Goal: Information Seeking & Learning: Understand process/instructions

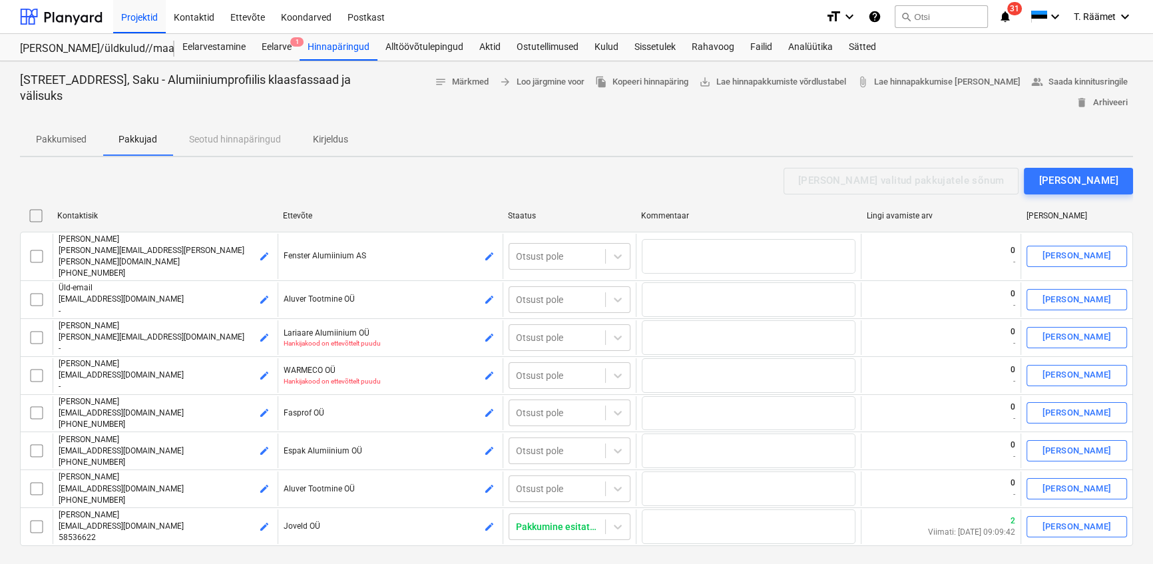
scroll to position [2598, 0]
click at [324, 136] on p "Kirjeldus" at bounding box center [330, 140] width 35 height 14
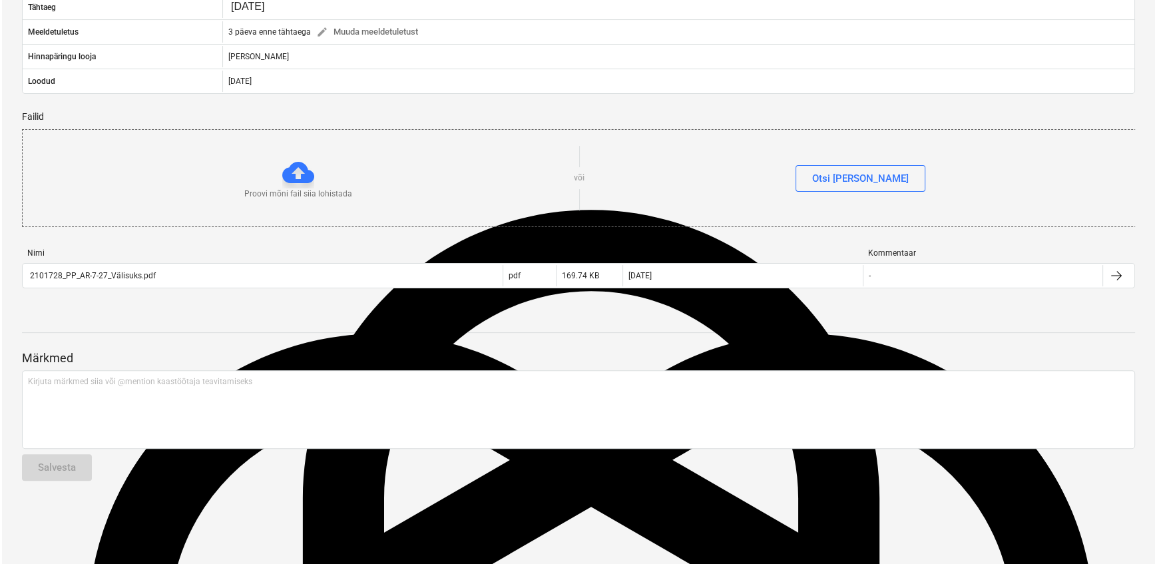
scroll to position [431, 0]
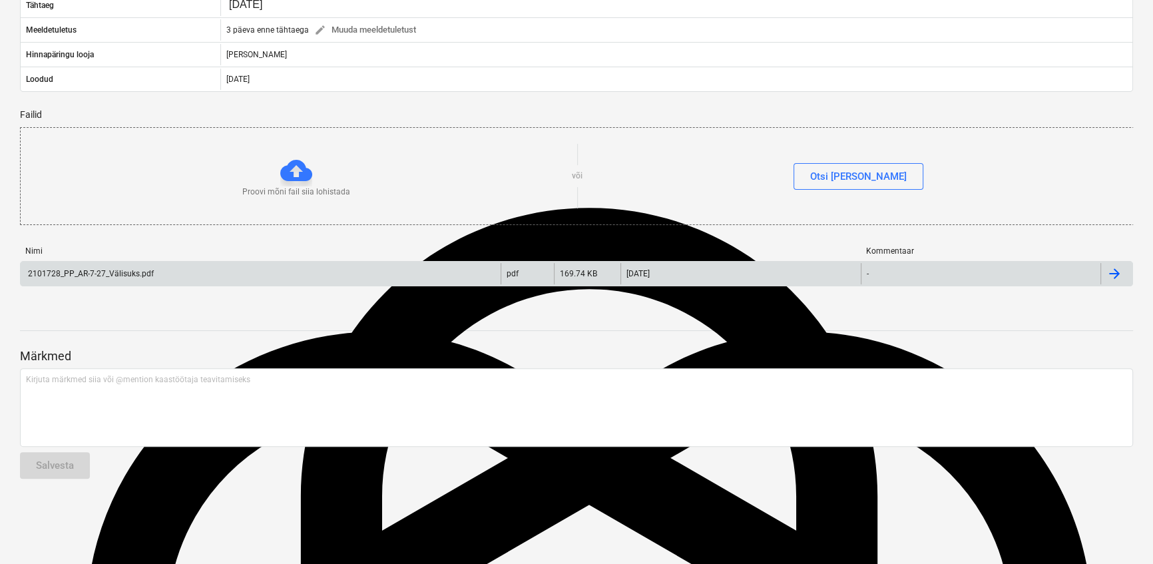
click at [139, 278] on div "2101728_PP_AR-7-27_Välisuks.pdf" at bounding box center [90, 273] width 128 height 9
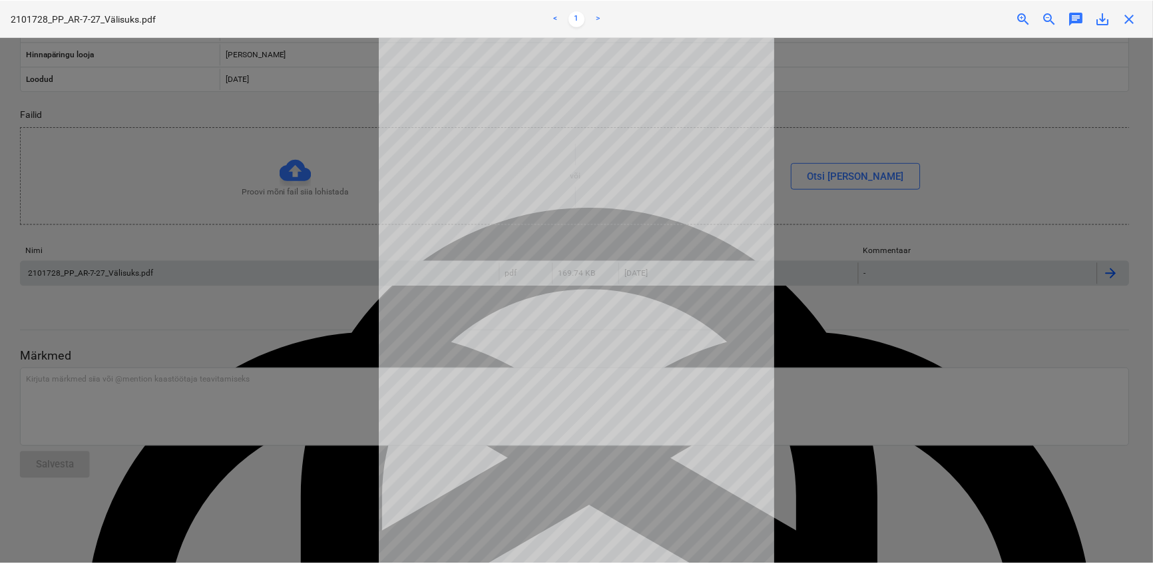
scroll to position [38, 0]
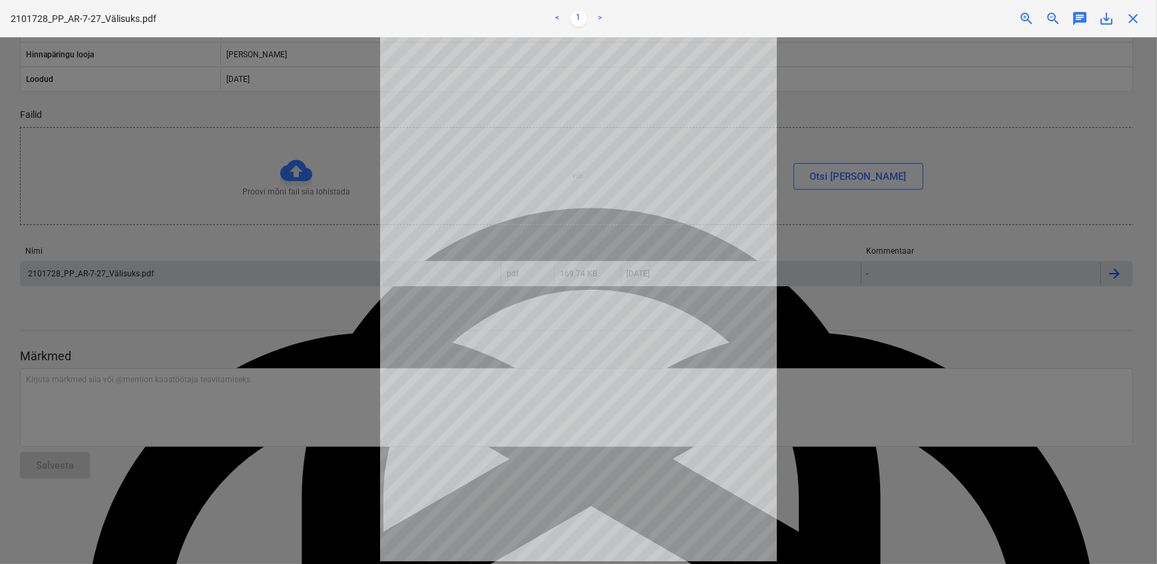
click at [837, 438] on div at bounding box center [578, 300] width 1157 height 527
click at [837, 439] on div at bounding box center [578, 300] width 1157 height 527
click at [599, 17] on link ">" at bounding box center [600, 19] width 16 height 16
click at [1136, 19] on span "close" at bounding box center [1133, 19] width 16 height 16
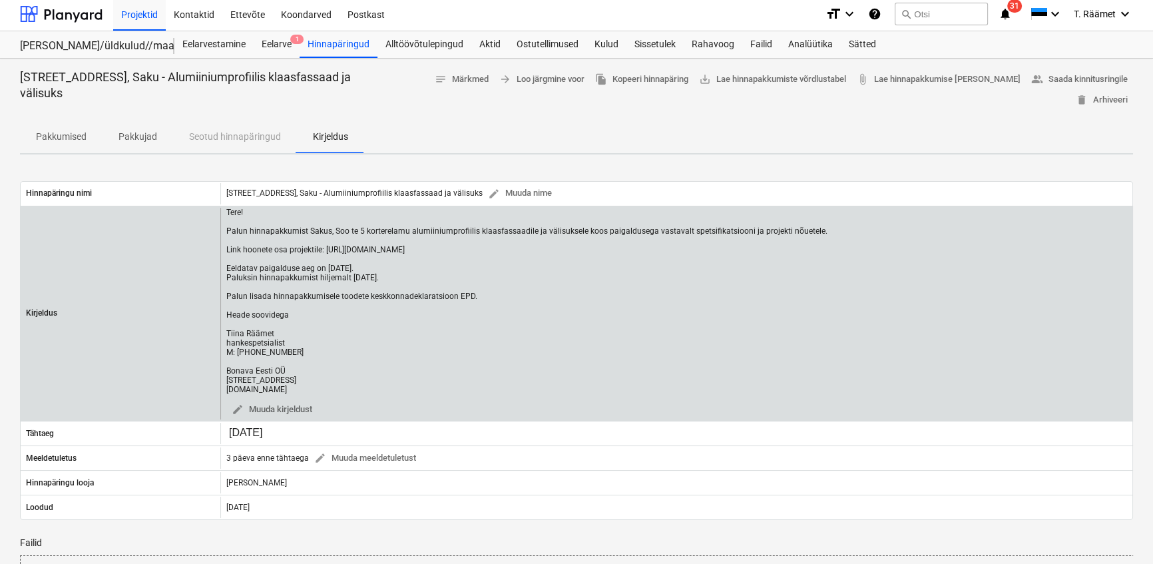
scroll to position [0, 0]
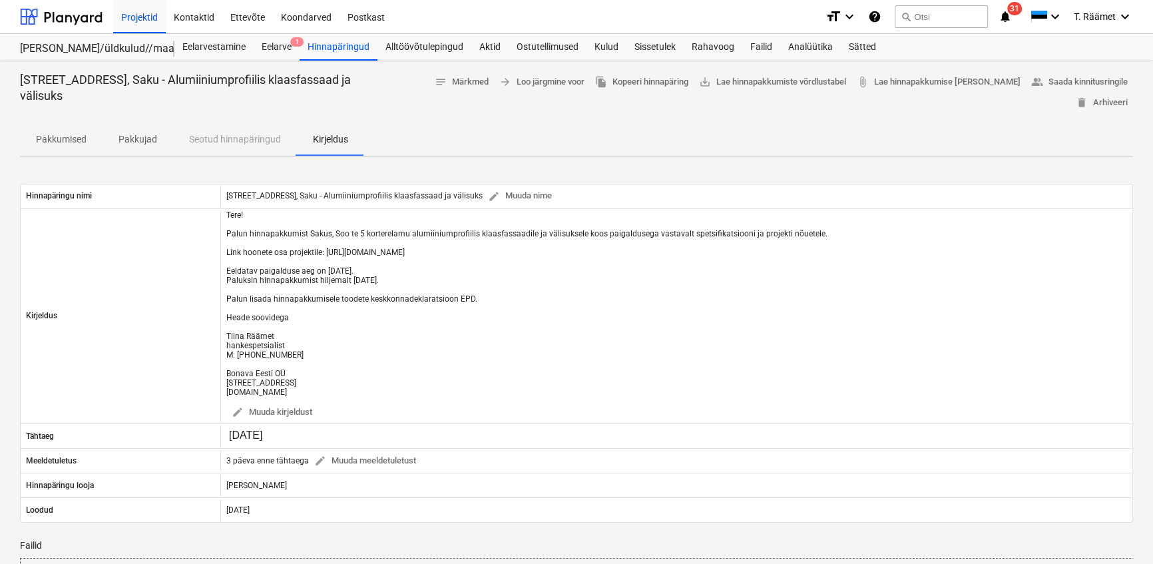
click at [330, 134] on p "Kirjeldus" at bounding box center [330, 140] width 35 height 14
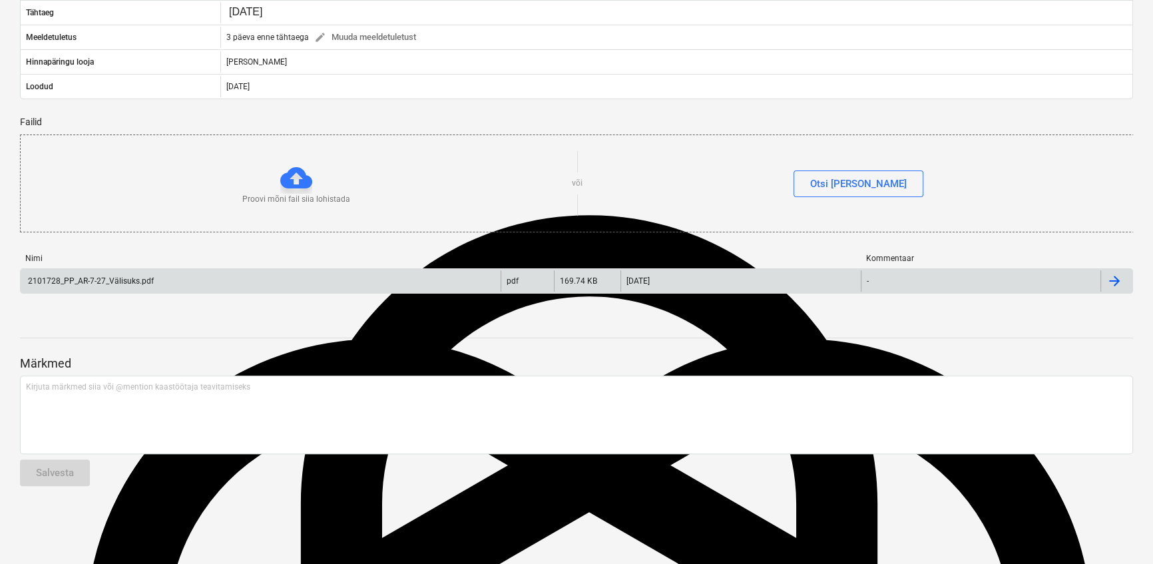
scroll to position [431, 0]
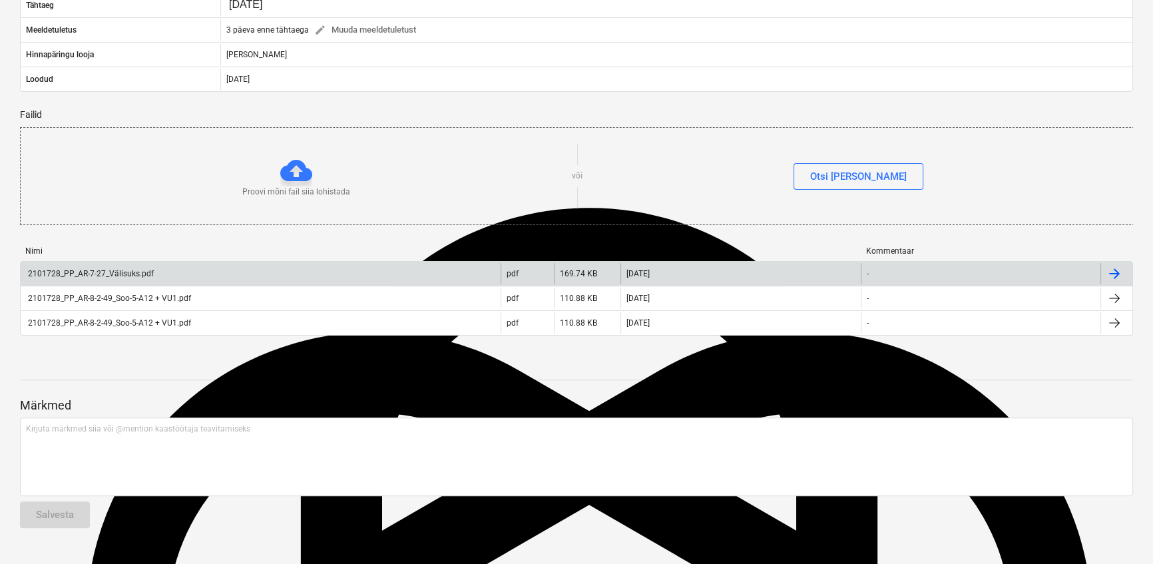
drag, startPoint x: 879, startPoint y: 383, endPoint x: 866, endPoint y: 418, distance: 37.7
click at [866, 418] on div "Hinnapäring Soo tee 5, Saku - Alumiiniumprofiilis klaasfassaad ja välisuks note…" at bounding box center [576, 89] width 1153 height 919
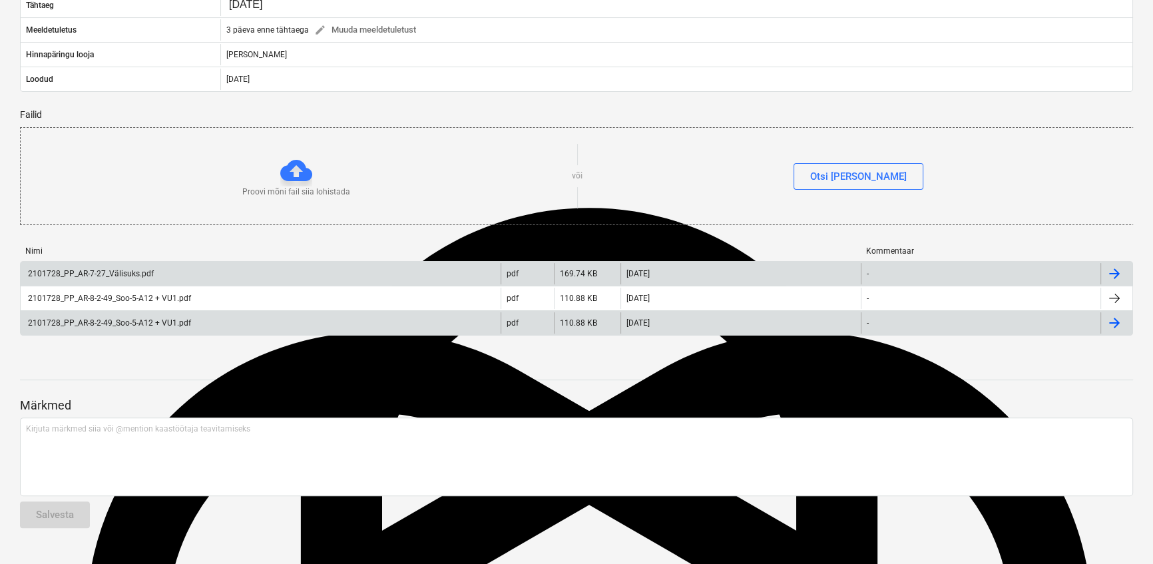
click at [452, 334] on div "2101728_PP_AR-8-2-49_Soo-5-A12 + VU1.pdf" at bounding box center [261, 322] width 480 height 21
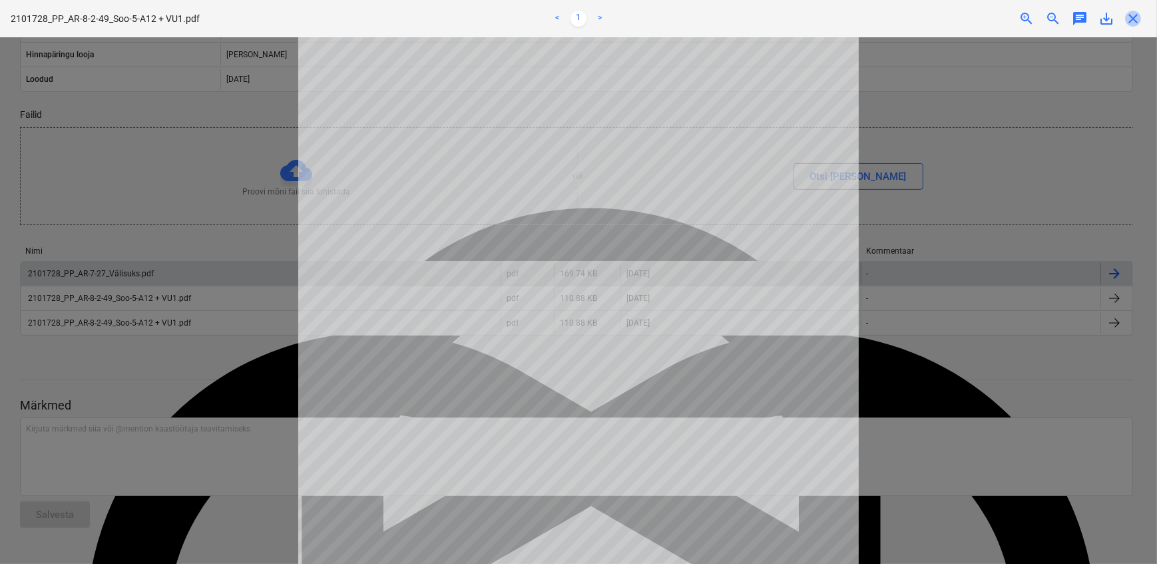
click at [1129, 18] on span "close" at bounding box center [1133, 19] width 16 height 16
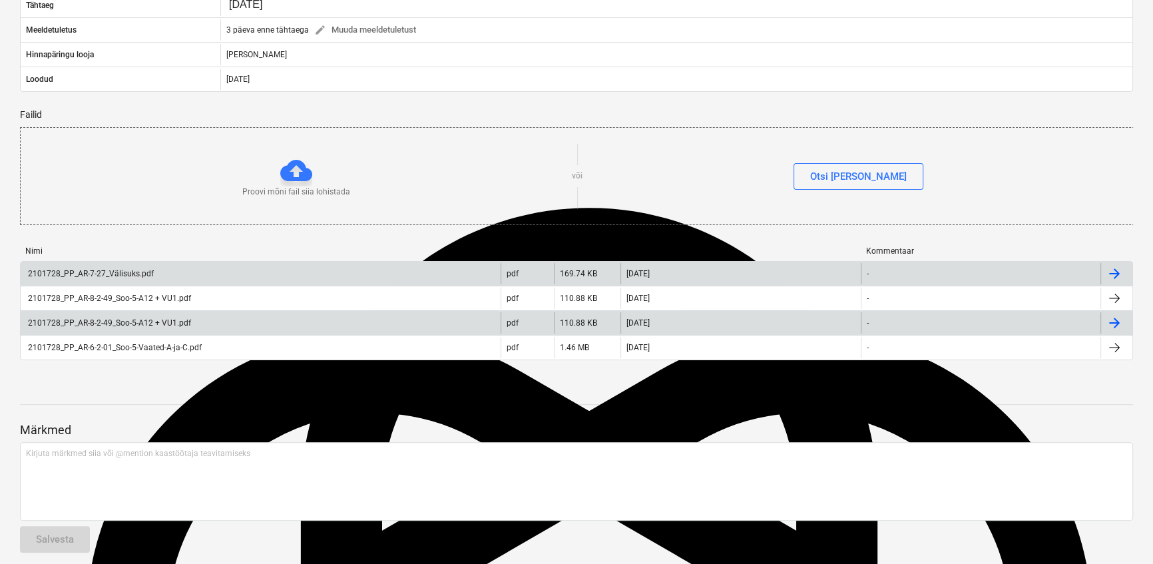
drag, startPoint x: 217, startPoint y: 384, endPoint x: 164, endPoint y: 385, distance: 52.6
click at [164, 328] on div "2101728_PP_AR-8-2-49_Soo-5-A12 + VU1.pdf" at bounding box center [108, 322] width 165 height 9
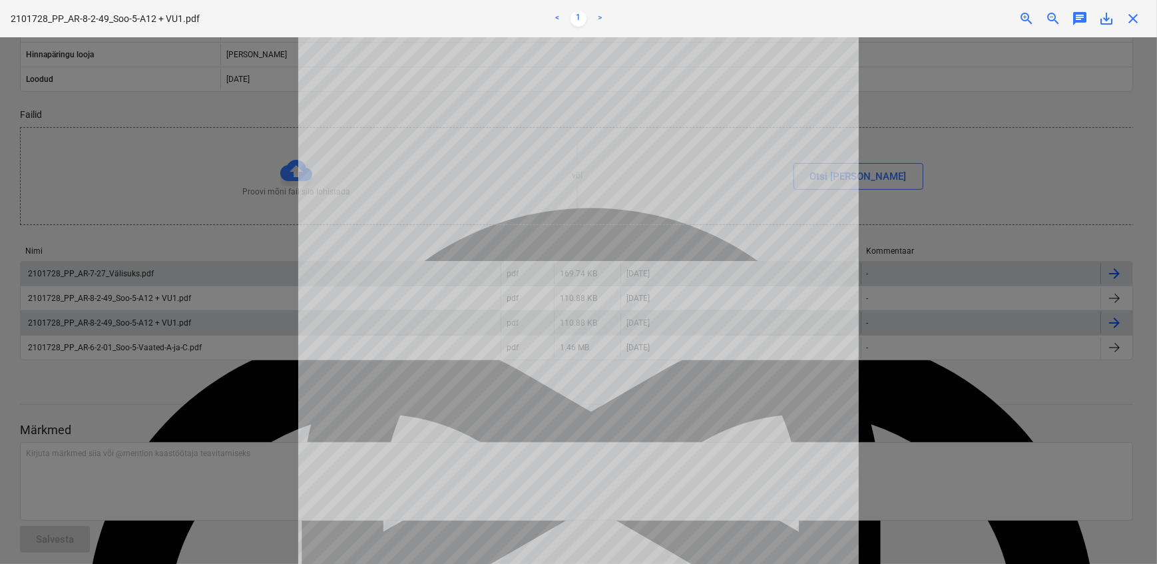
click at [600, 13] on link ">" at bounding box center [600, 19] width 16 height 16
click at [1137, 16] on span "close" at bounding box center [1133, 19] width 16 height 16
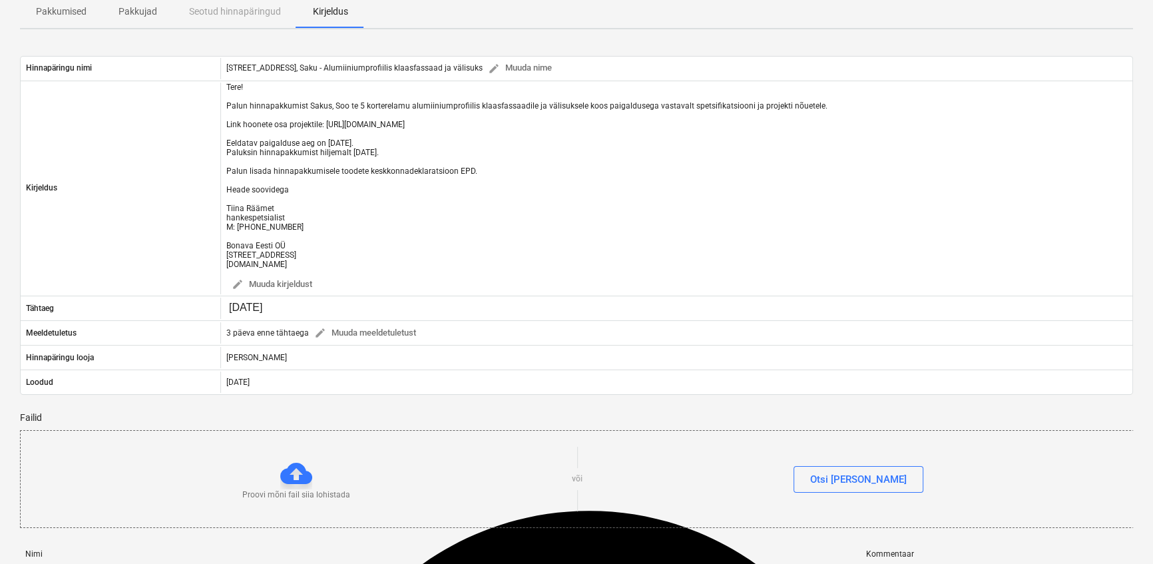
scroll to position [7, 0]
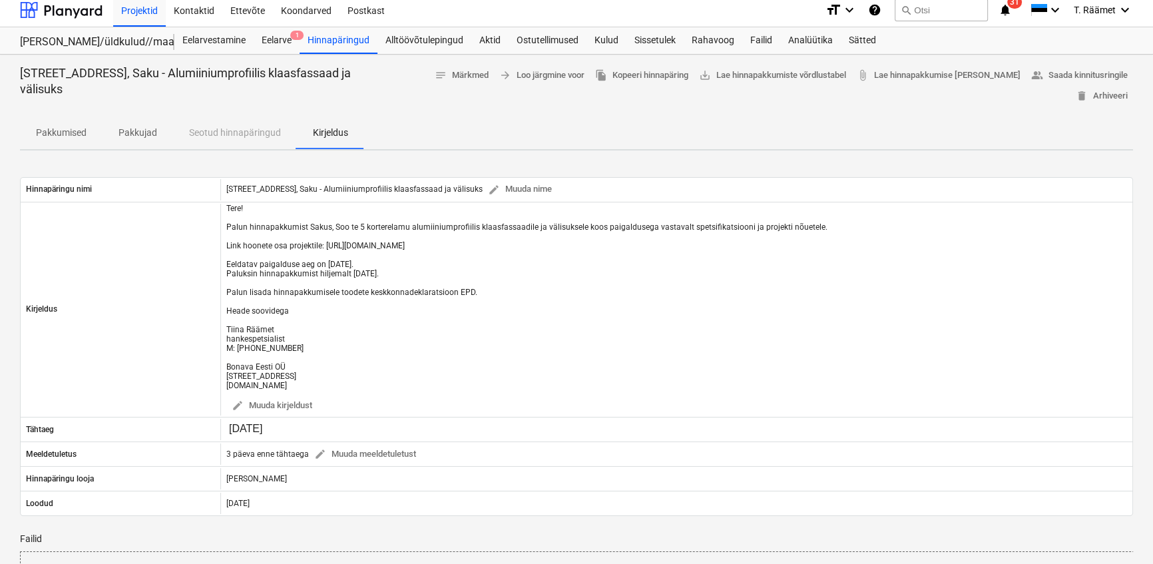
click at [146, 137] on p "Pakkujad" at bounding box center [138, 133] width 39 height 14
